Goal: Navigation & Orientation: Find specific page/section

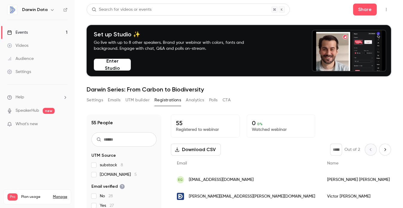
click at [357, 49] on video at bounding box center [348, 50] width 73 height 41
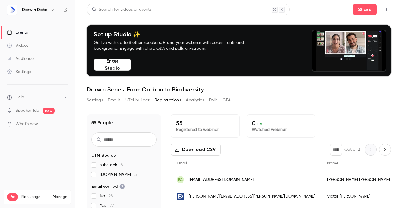
click at [111, 63] on button "Enter Studio" at bounding box center [112, 65] width 37 height 12
click at [50, 125] on p "What's new" at bounding box center [32, 124] width 51 height 6
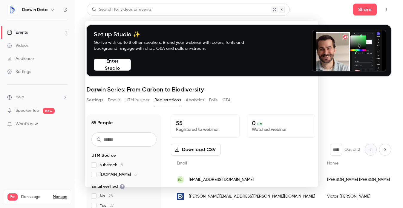
click at [44, 139] on div at bounding box center [201, 104] width 403 height 208
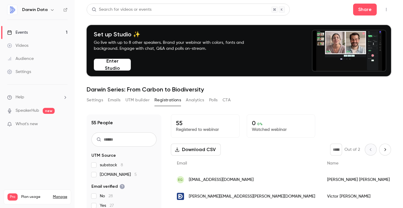
click at [36, 113] on link "SpeakerHub" at bounding box center [28, 111] width 24 height 6
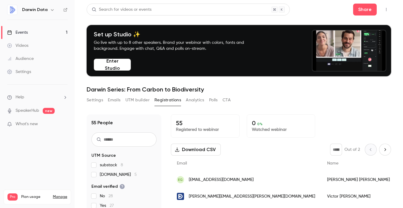
click at [36, 47] on link "Videos" at bounding box center [37, 45] width 75 height 13
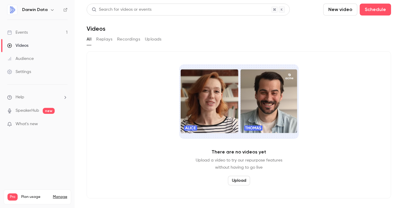
click at [38, 31] on link "Events 1" at bounding box center [37, 32] width 75 height 13
